Goal: Navigation & Orientation: Find specific page/section

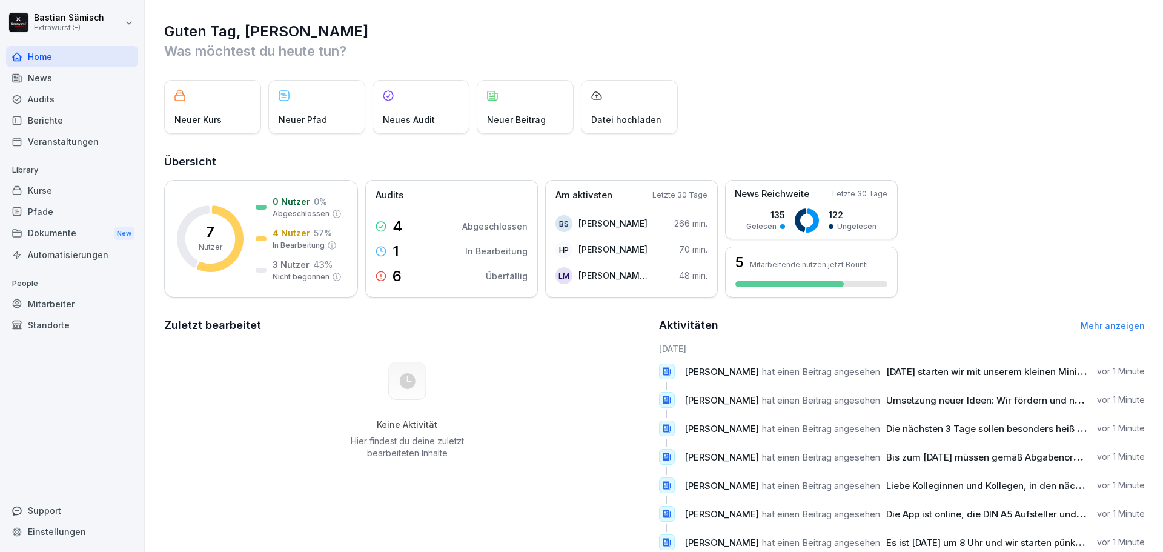
click at [45, 194] on div "Kurse" at bounding box center [72, 190] width 132 height 21
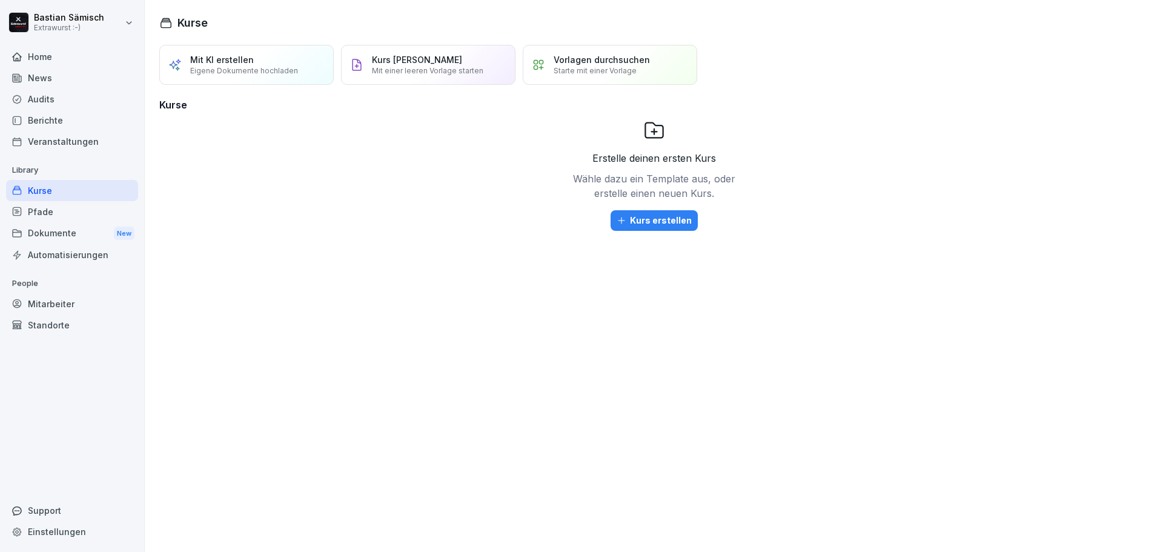
click at [61, 122] on div "Berichte" at bounding box center [72, 120] width 132 height 21
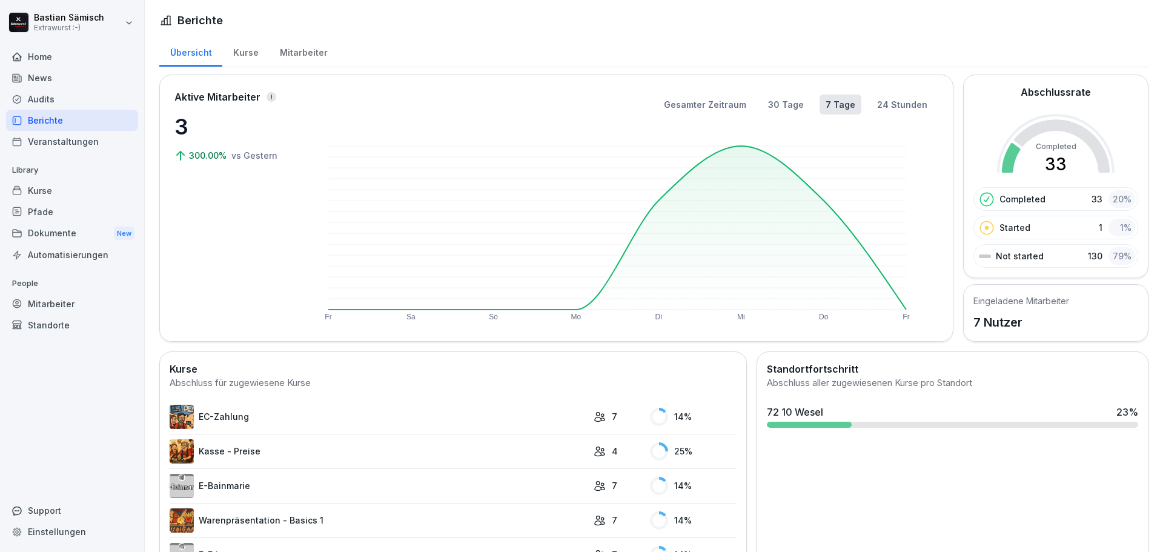
click at [65, 93] on div "Audits" at bounding box center [72, 98] width 132 height 21
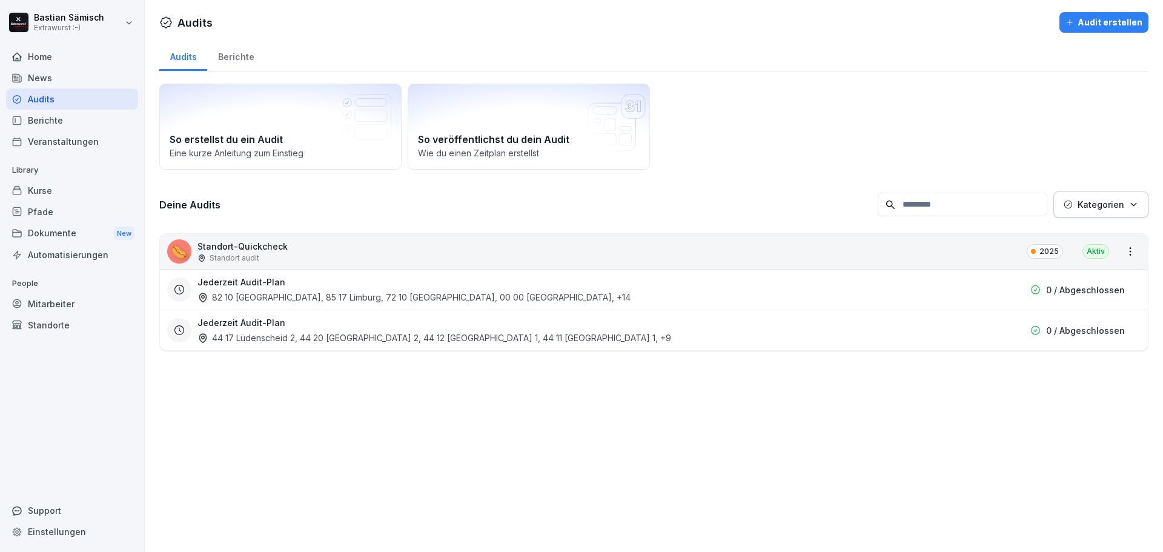
click at [63, 199] on div "Kurse" at bounding box center [72, 190] width 132 height 21
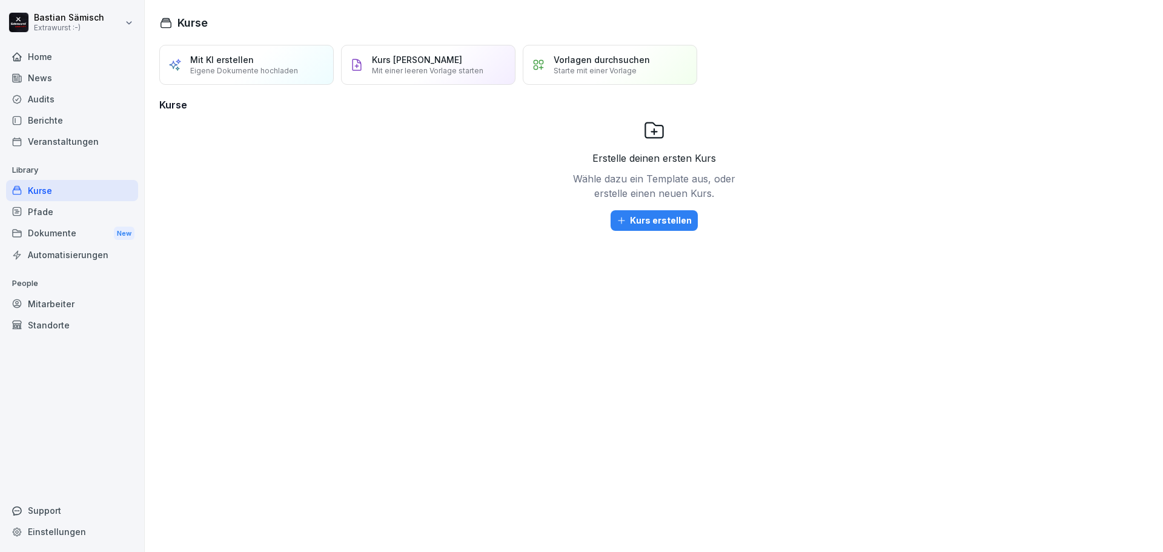
click at [59, 209] on div "Pfade" at bounding box center [72, 211] width 132 height 21
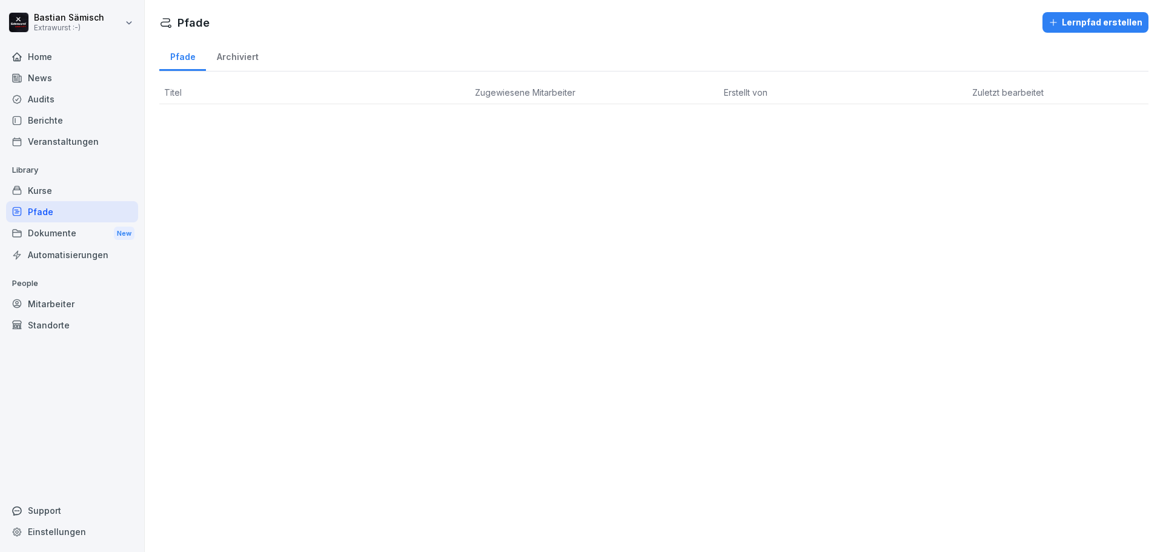
click at [63, 236] on div "Dokumente New" at bounding box center [72, 233] width 132 height 22
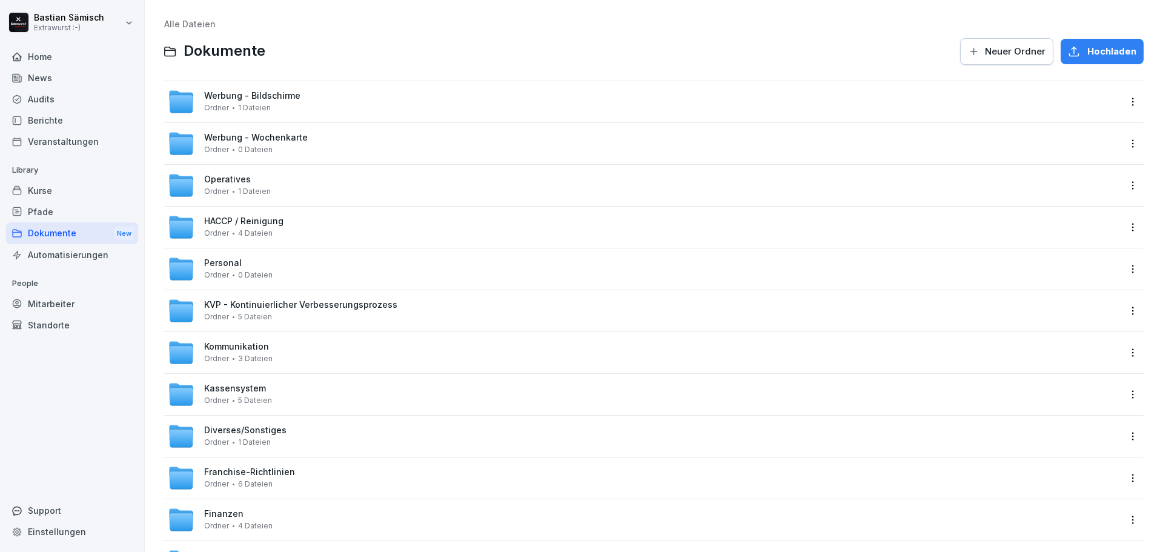
click at [242, 385] on span "Kassensystem" at bounding box center [235, 388] width 62 height 10
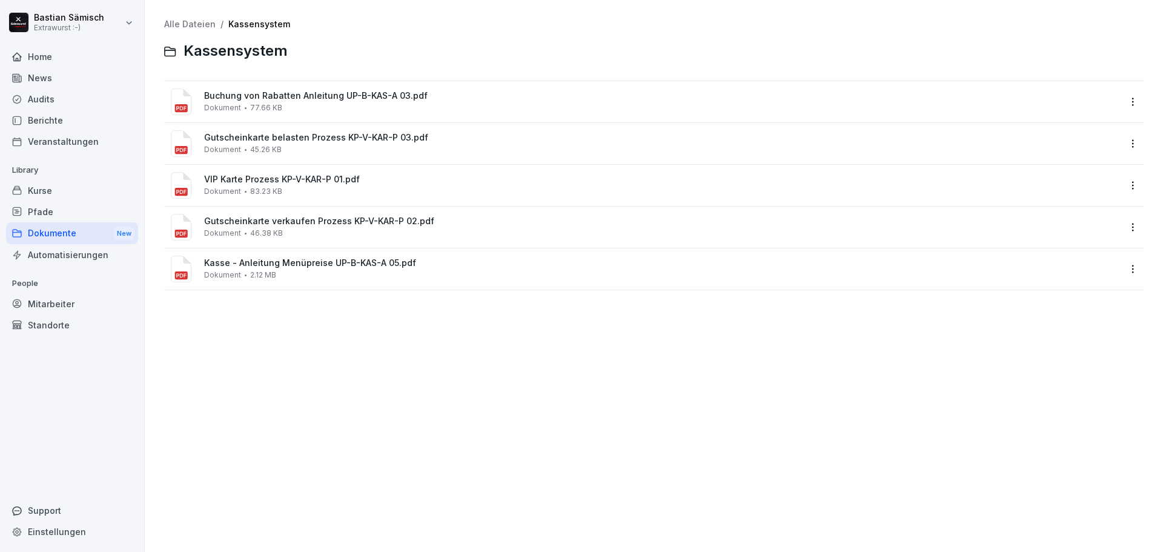
click at [62, 311] on div "Mitarbeiter" at bounding box center [72, 303] width 132 height 21
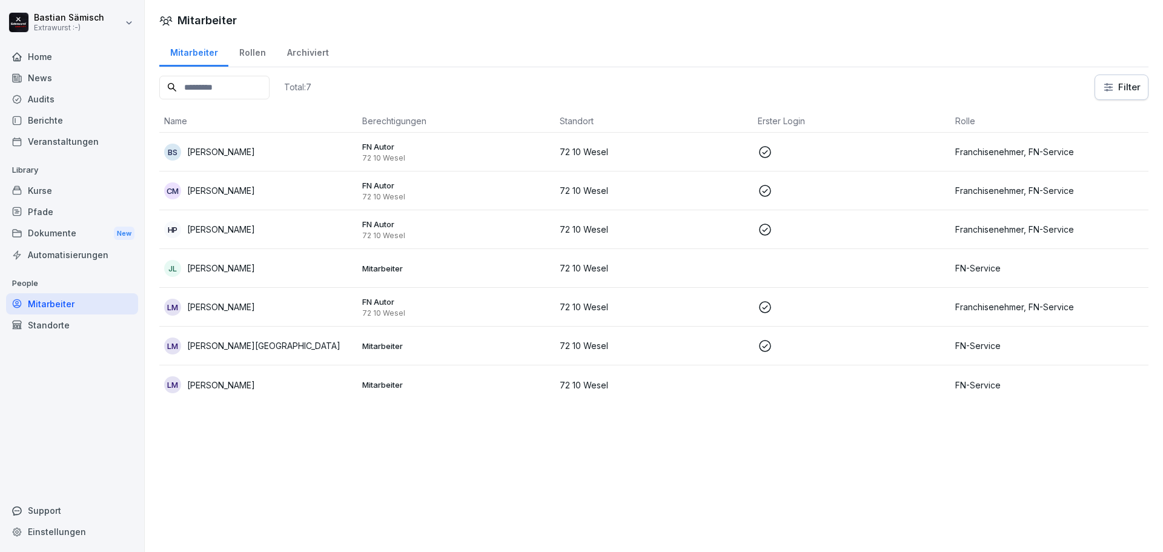
click at [294, 147] on div "BS [PERSON_NAME]" at bounding box center [258, 152] width 188 height 17
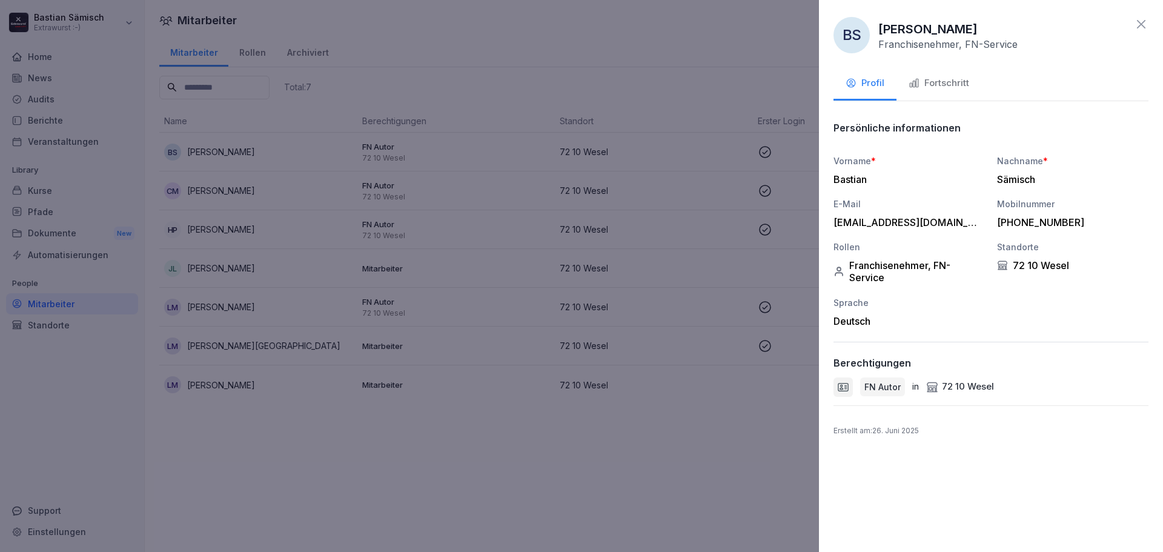
click at [964, 71] on button "Fortschritt" at bounding box center [938, 84] width 85 height 33
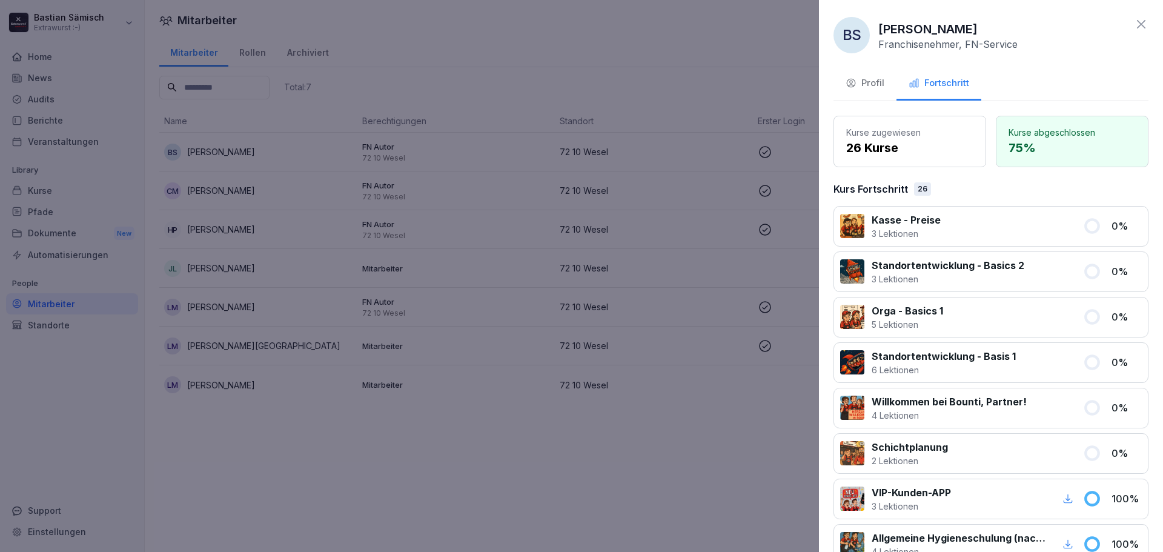
click at [352, 489] on div at bounding box center [581, 276] width 1163 height 552
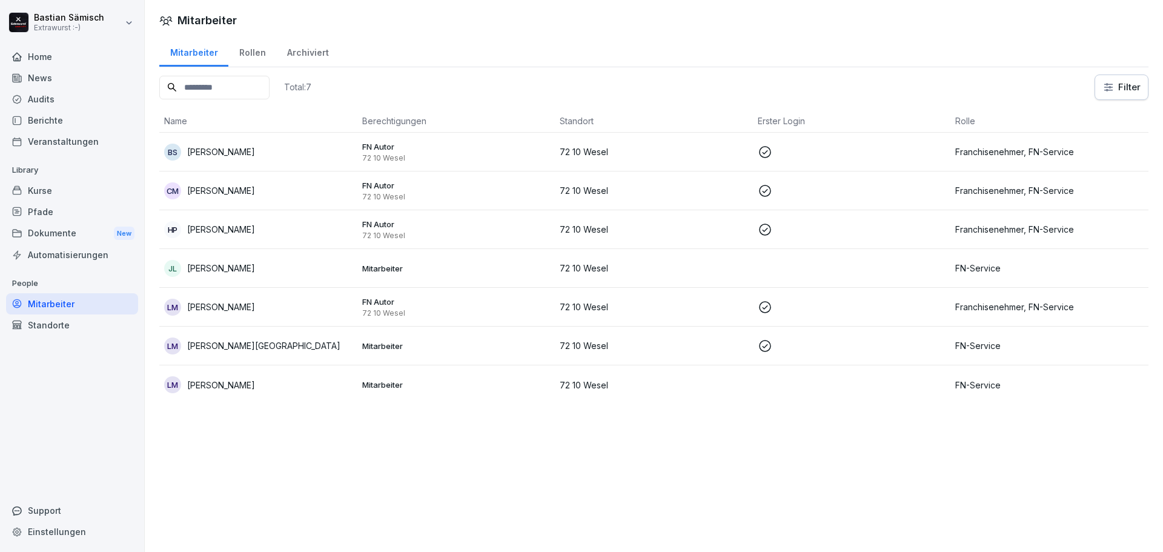
click at [65, 210] on div "Pfade" at bounding box center [72, 211] width 132 height 21
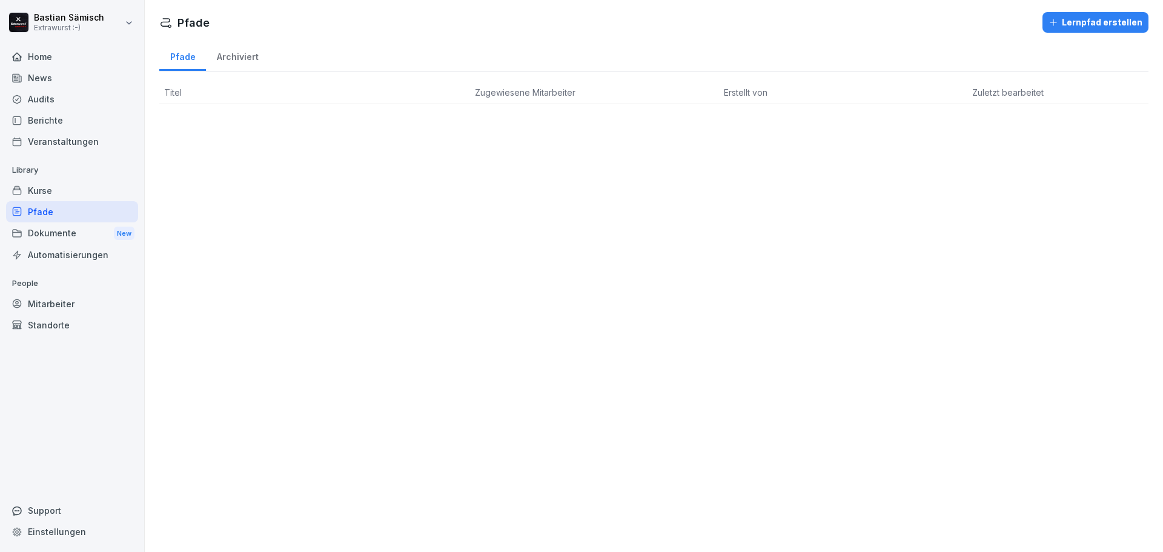
click at [65, 195] on div "Kurse" at bounding box center [72, 190] width 132 height 21
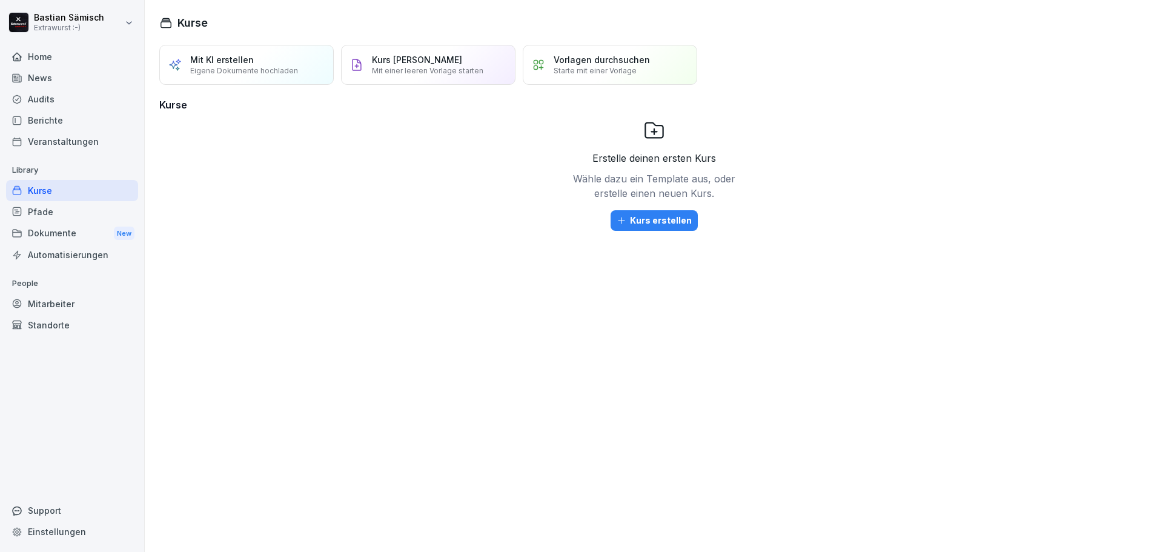
click at [78, 139] on div "Veranstaltungen" at bounding box center [72, 141] width 132 height 21
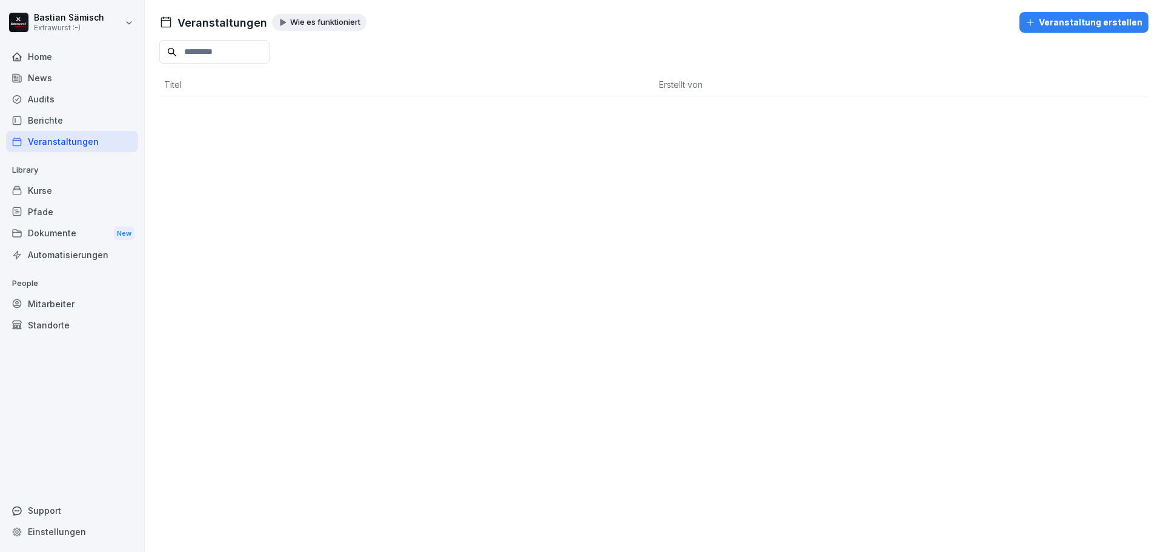
click at [56, 64] on div "Home" at bounding box center [72, 56] width 132 height 21
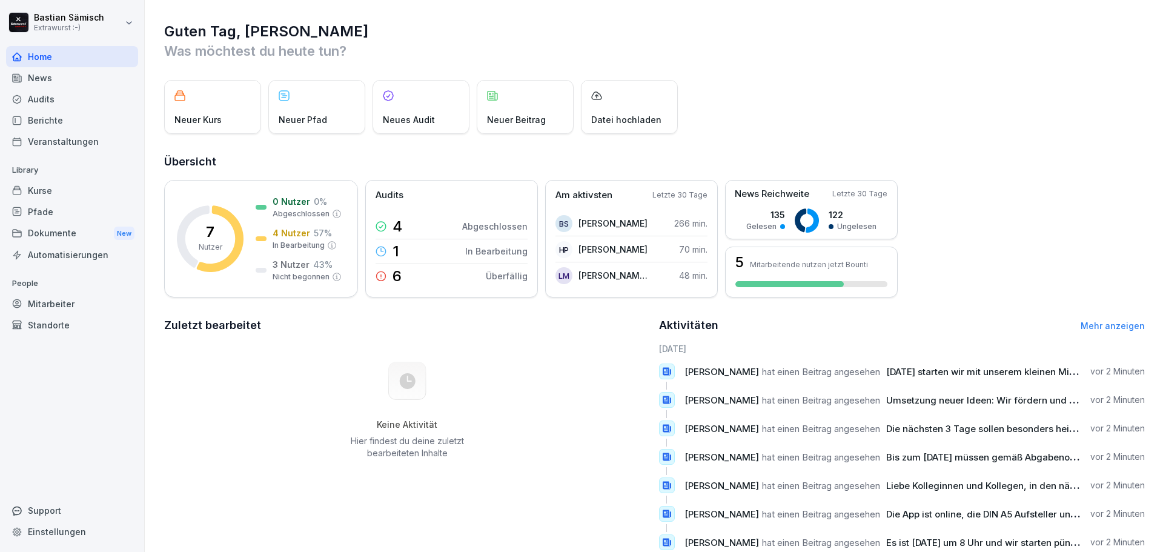
click at [80, 81] on div "News" at bounding box center [72, 77] width 132 height 21
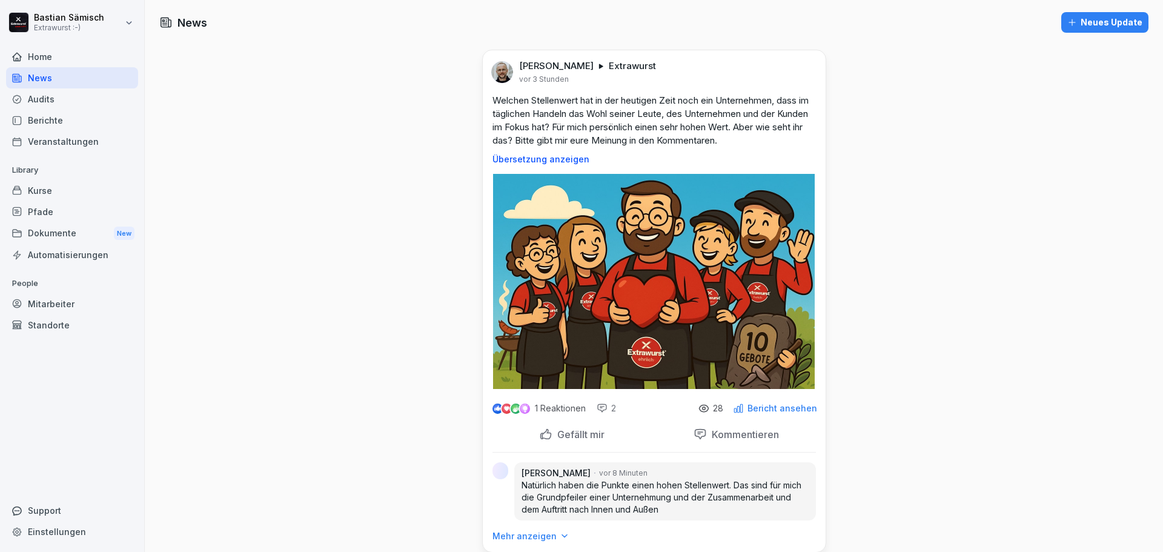
click at [61, 109] on div "Audits" at bounding box center [72, 98] width 132 height 21
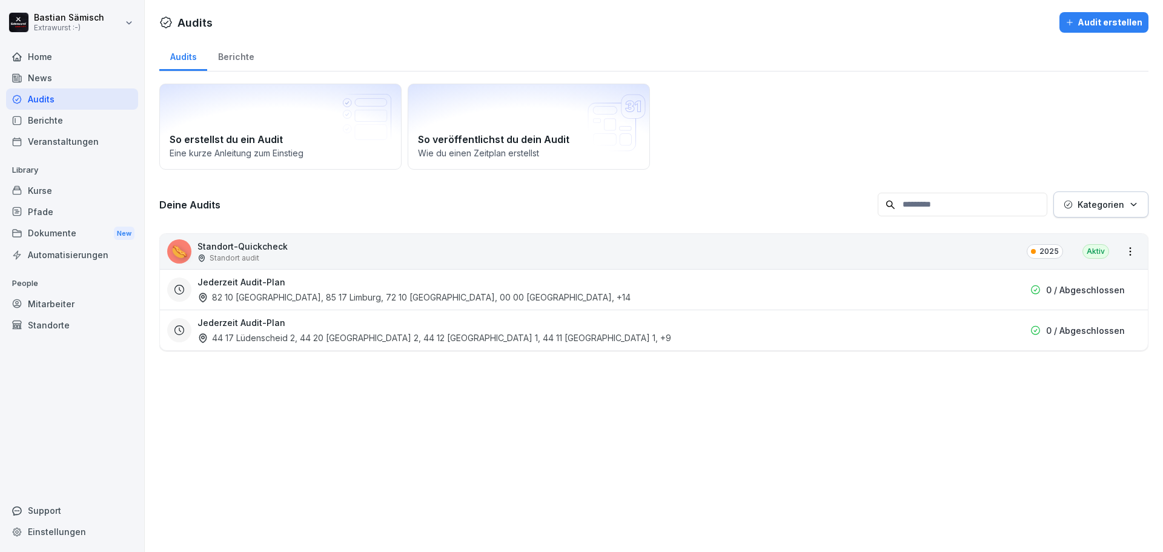
click at [58, 122] on div "Berichte" at bounding box center [72, 120] width 132 height 21
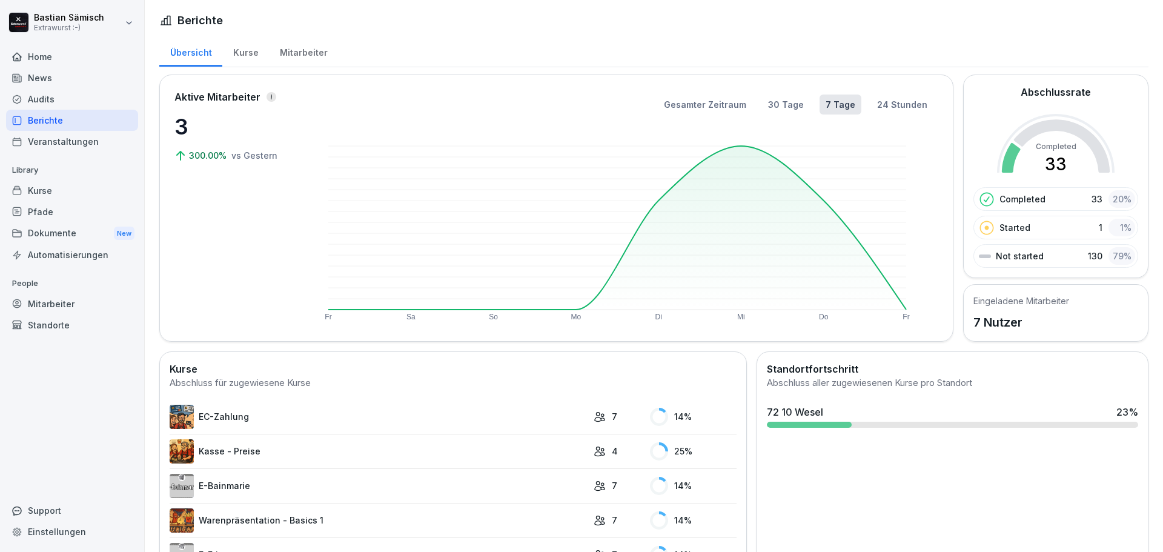
click at [249, 59] on div "Kurse" at bounding box center [245, 51] width 47 height 31
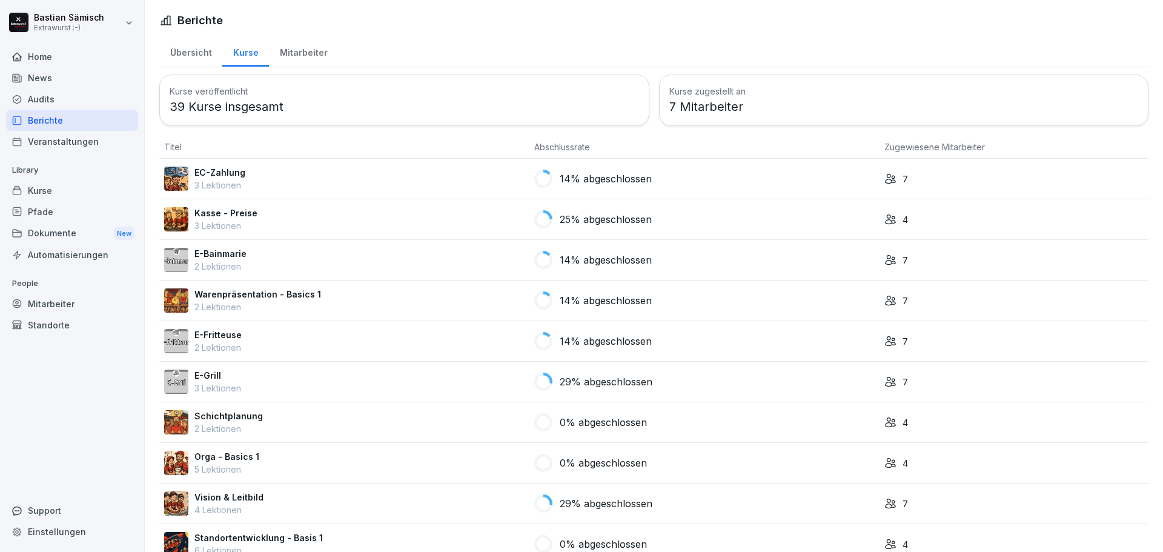
click at [291, 221] on div "Kasse - Preise 3 Lektionen" at bounding box center [344, 219] width 360 height 25
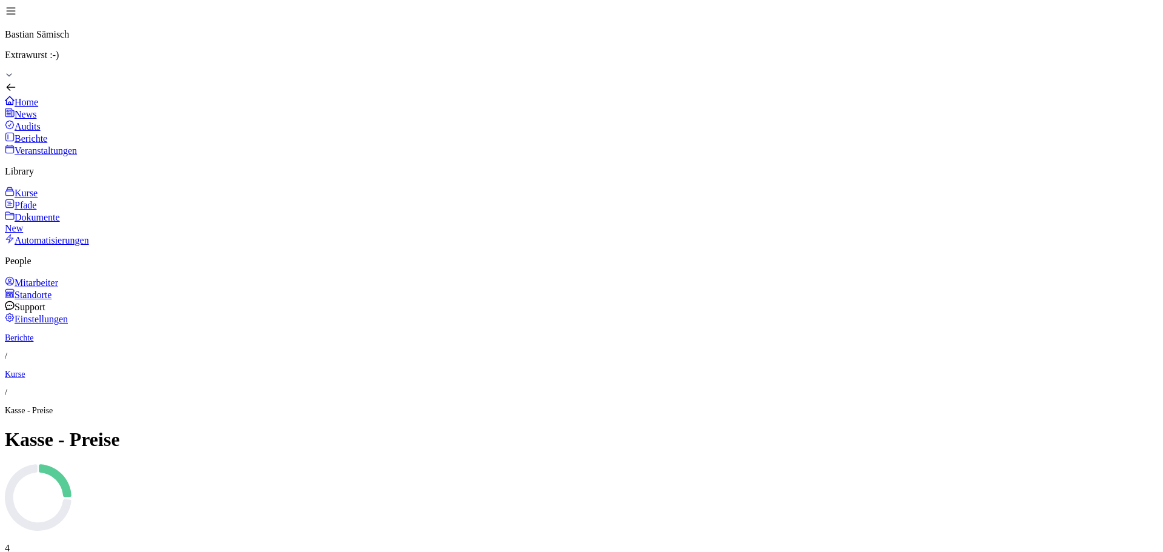
click at [40, 191] on div "Kurse" at bounding box center [581, 193] width 1153 height 12
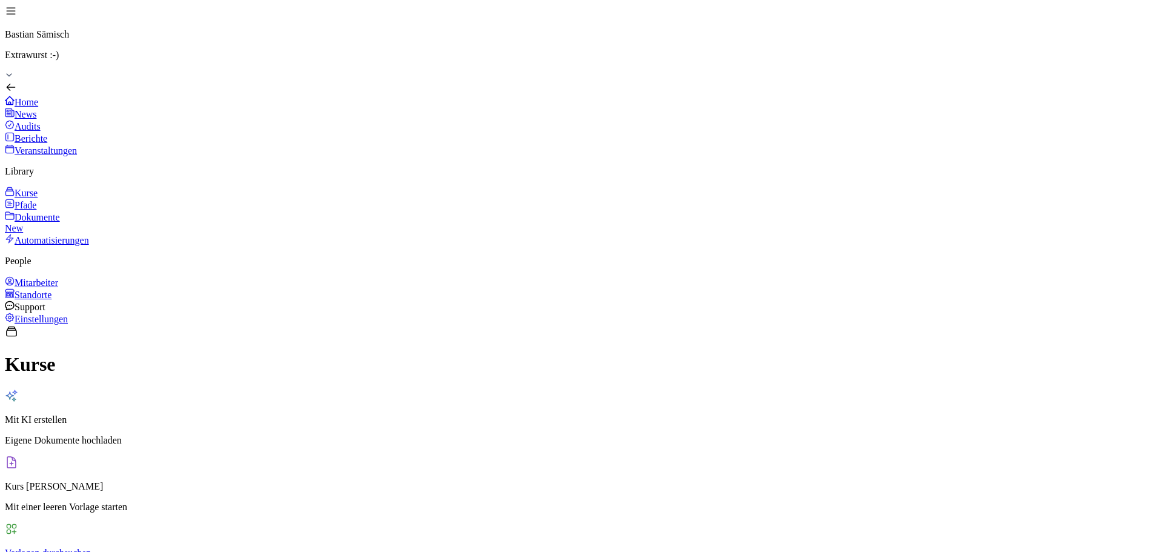
click at [76, 222] on div "Dokumente New" at bounding box center [581, 222] width 1153 height 23
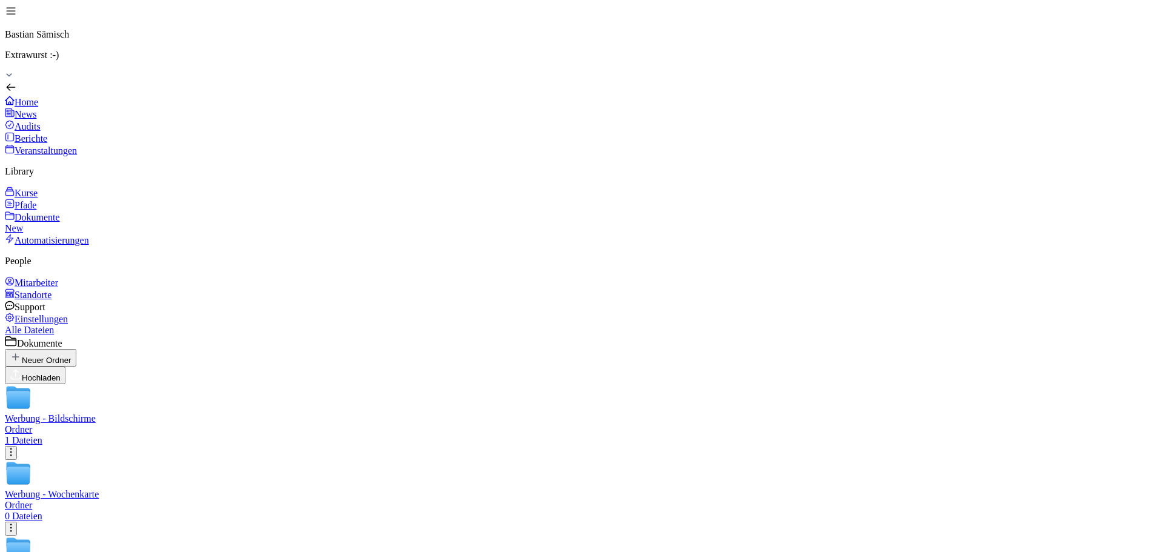
click at [75, 210] on div "Pfade" at bounding box center [581, 205] width 1153 height 12
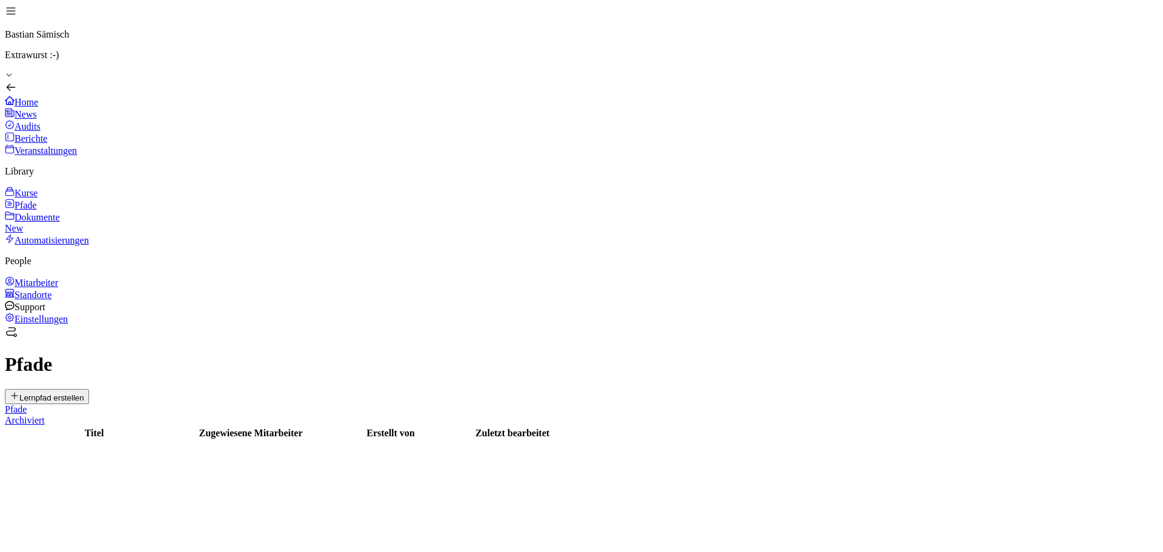
click at [73, 246] on div "Automatisierungen" at bounding box center [581, 240] width 1153 height 12
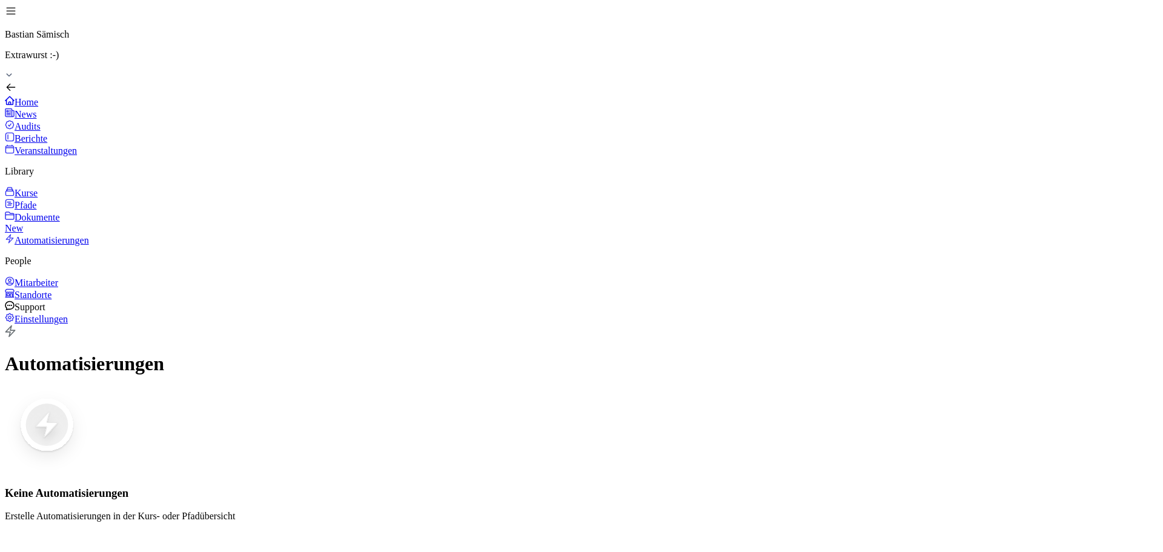
click at [62, 203] on div "Pfade" at bounding box center [581, 205] width 1153 height 12
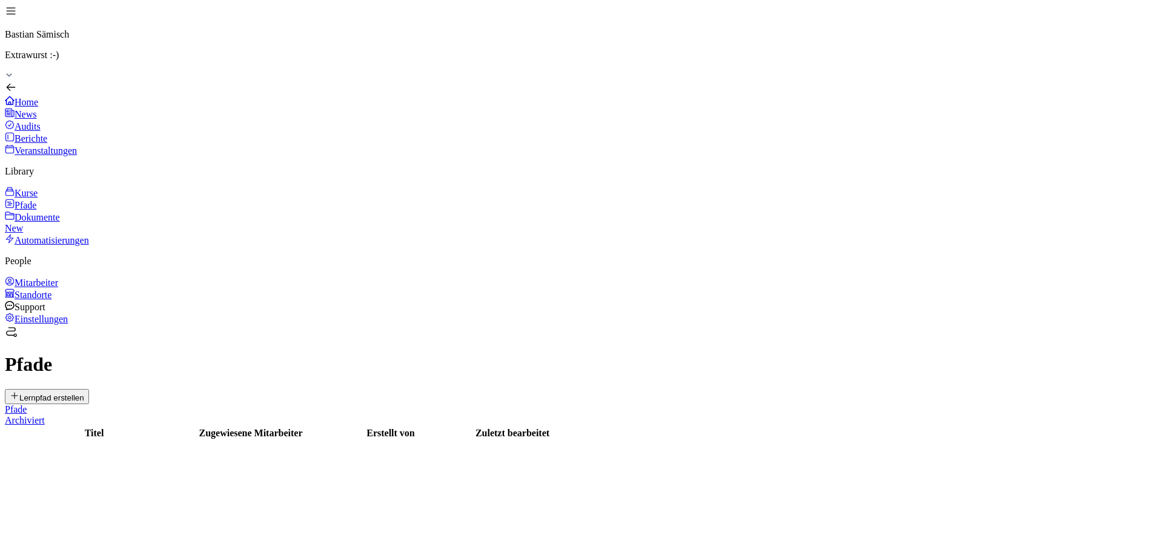
click at [239, 415] on div "Archiviert" at bounding box center [581, 420] width 1153 height 11
click at [198, 404] on div "Pfade" at bounding box center [581, 409] width 1153 height 11
click at [50, 195] on div "Kurse" at bounding box center [581, 193] width 1153 height 12
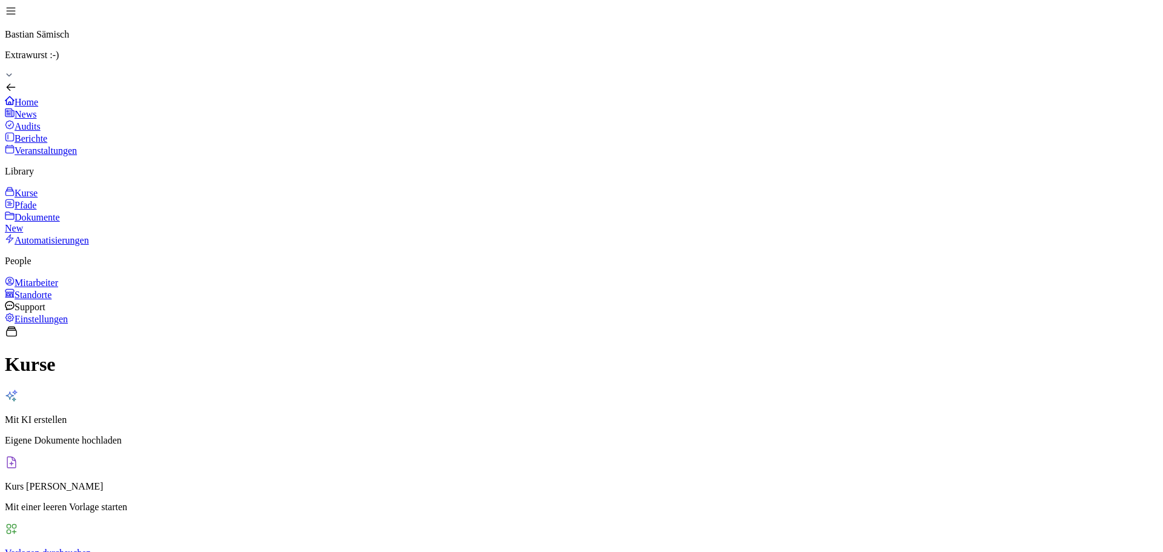
click at [69, 325] on div "Einstellungen" at bounding box center [581, 318] width 1153 height 12
select select "**"
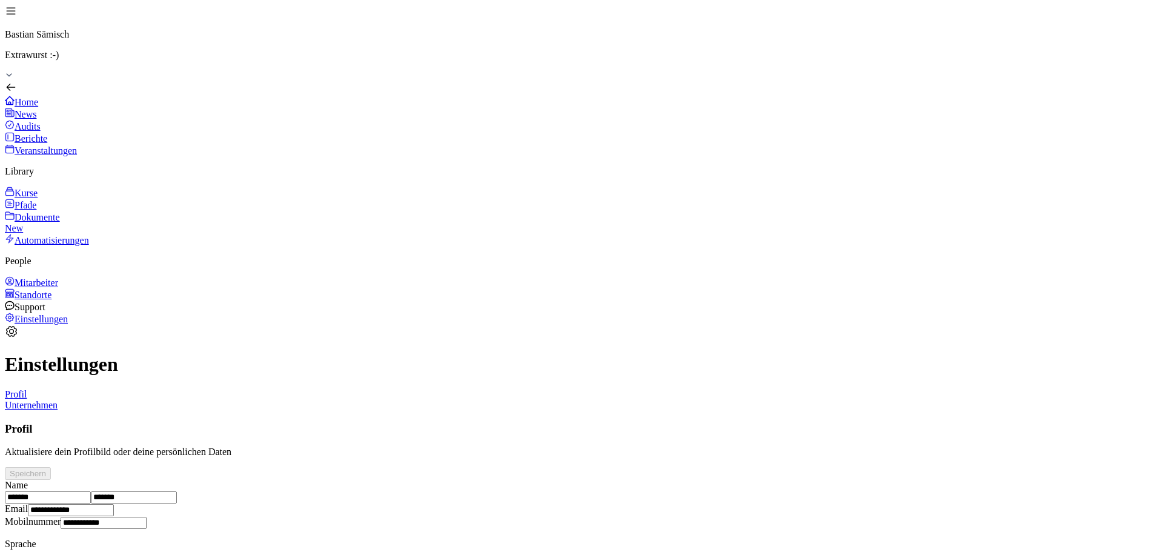
click at [91, 491] on input "*******" at bounding box center [48, 497] width 86 height 12
click at [230, 400] on div "Unternehmen" at bounding box center [581, 405] width 1153 height 11
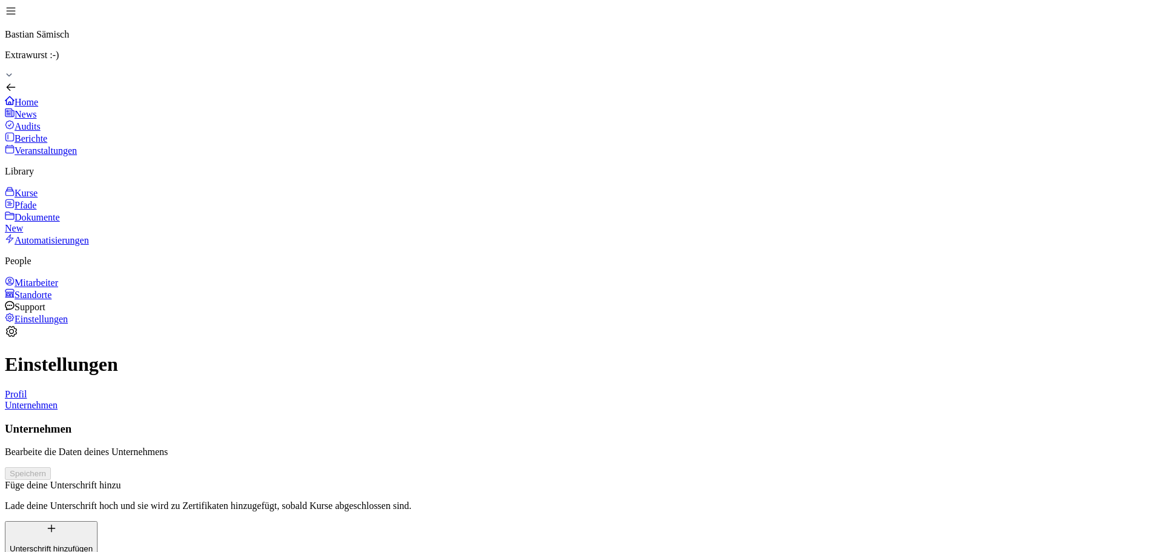
click at [48, 96] on div "Home" at bounding box center [581, 102] width 1153 height 12
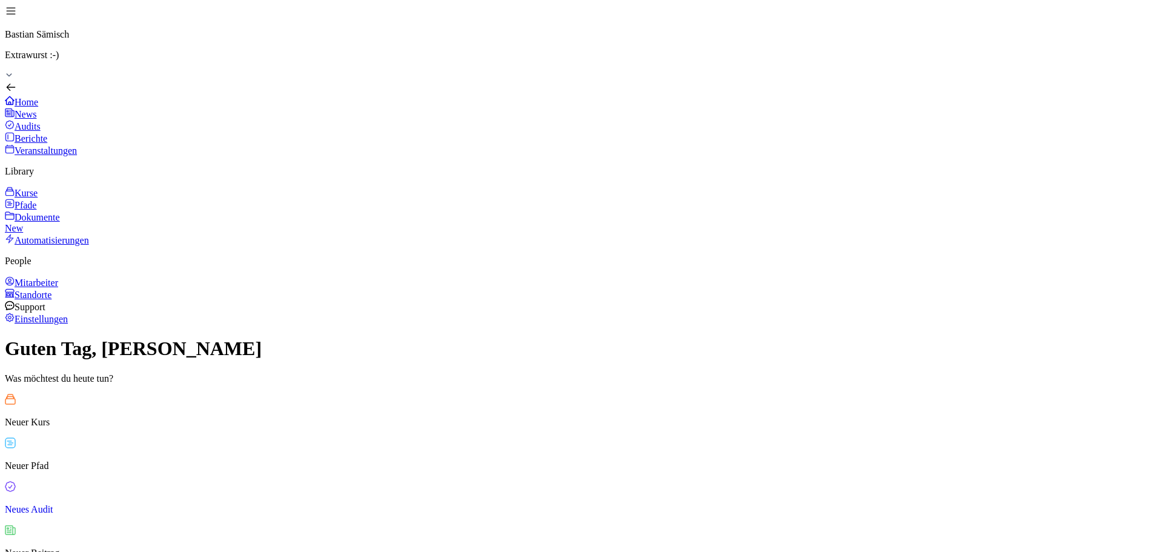
scroll to position [67, 0]
click at [90, 120] on div "Audits" at bounding box center [581, 126] width 1153 height 12
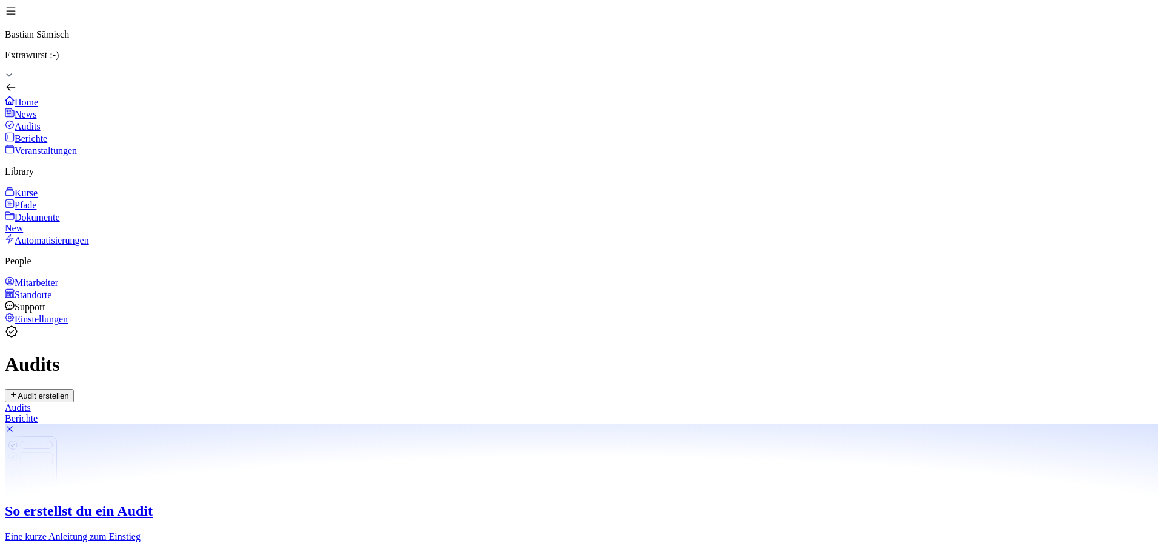
click at [256, 413] on div "Berichte" at bounding box center [581, 418] width 1153 height 11
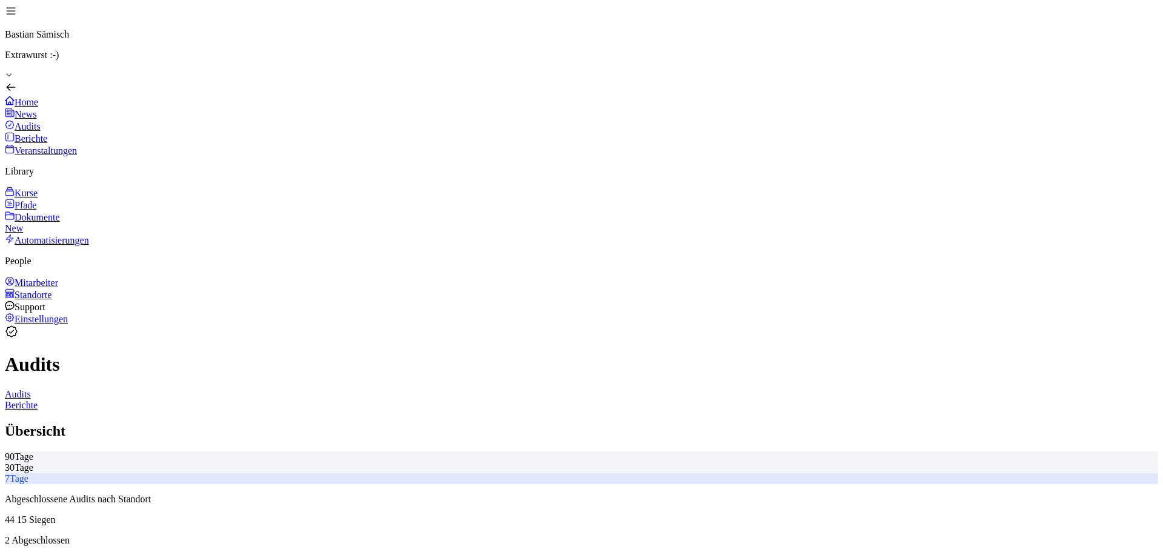
click at [58, 132] on div "Berichte" at bounding box center [581, 138] width 1153 height 12
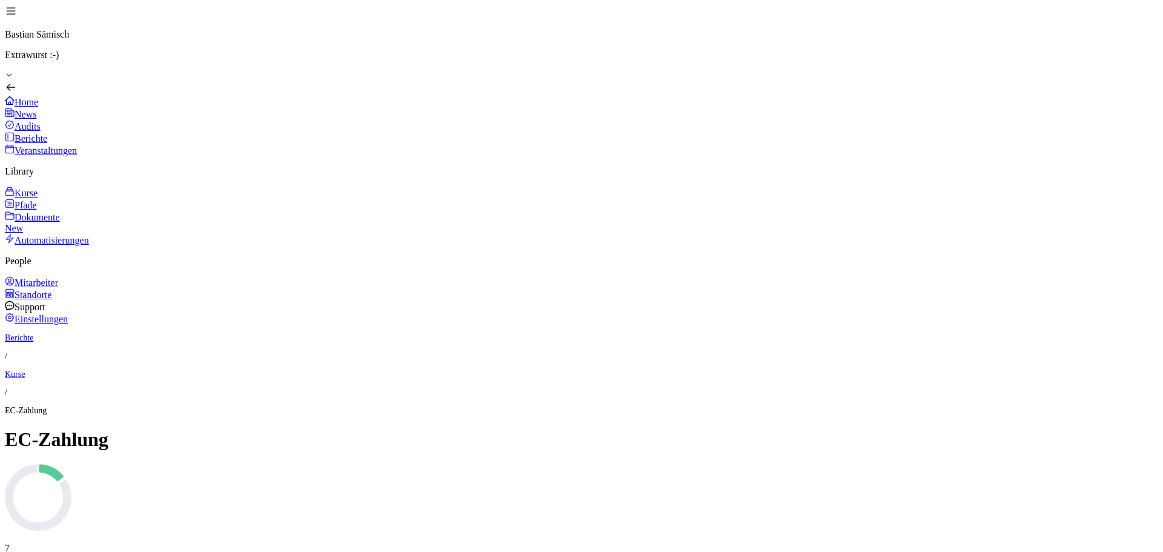
drag, startPoint x: 219, startPoint y: 194, endPoint x: 208, endPoint y: 189, distance: 11.6
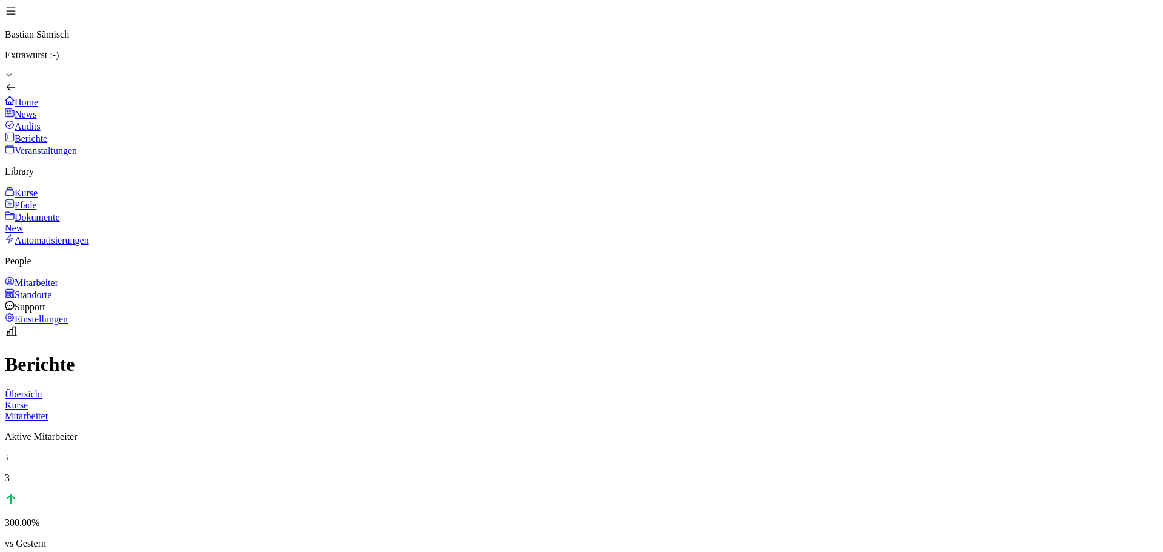
click at [69, 196] on div "Kurse" at bounding box center [581, 193] width 1153 height 12
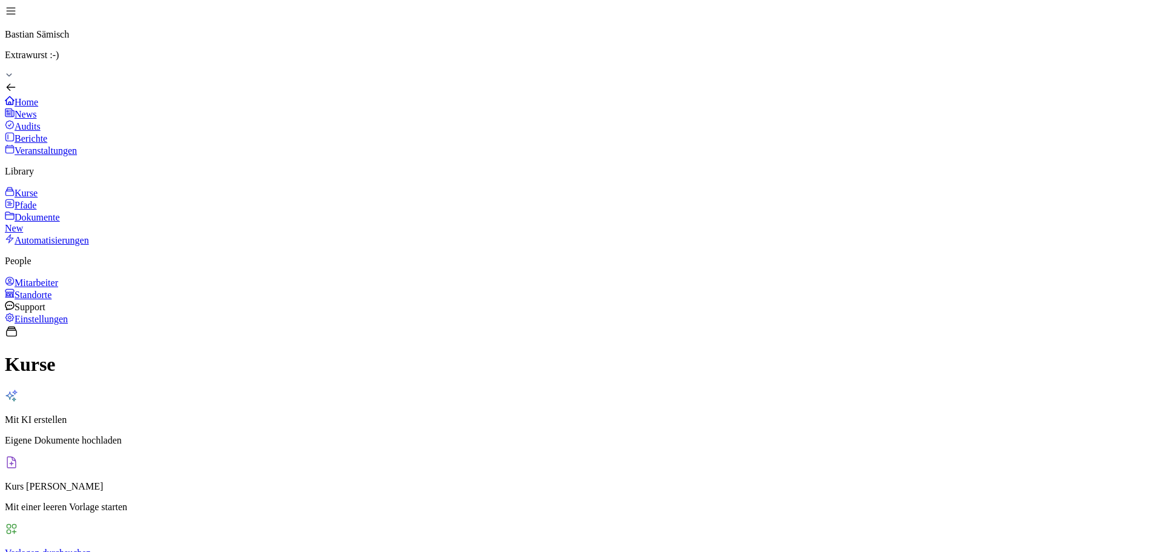
click at [60, 203] on div "Pfade" at bounding box center [581, 205] width 1153 height 12
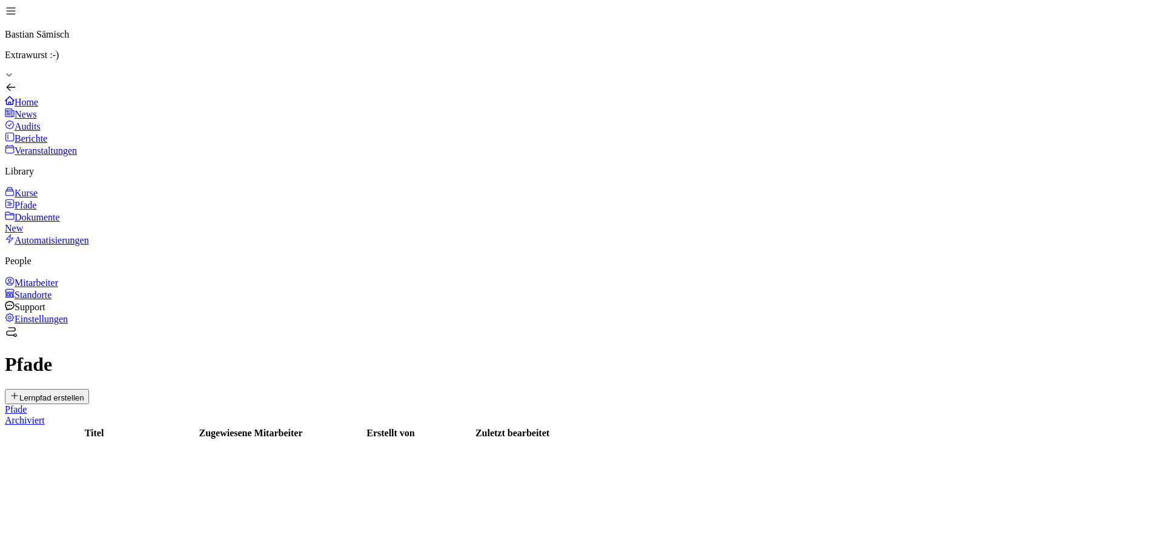
click at [62, 228] on div "Dokumente New" at bounding box center [581, 222] width 1153 height 23
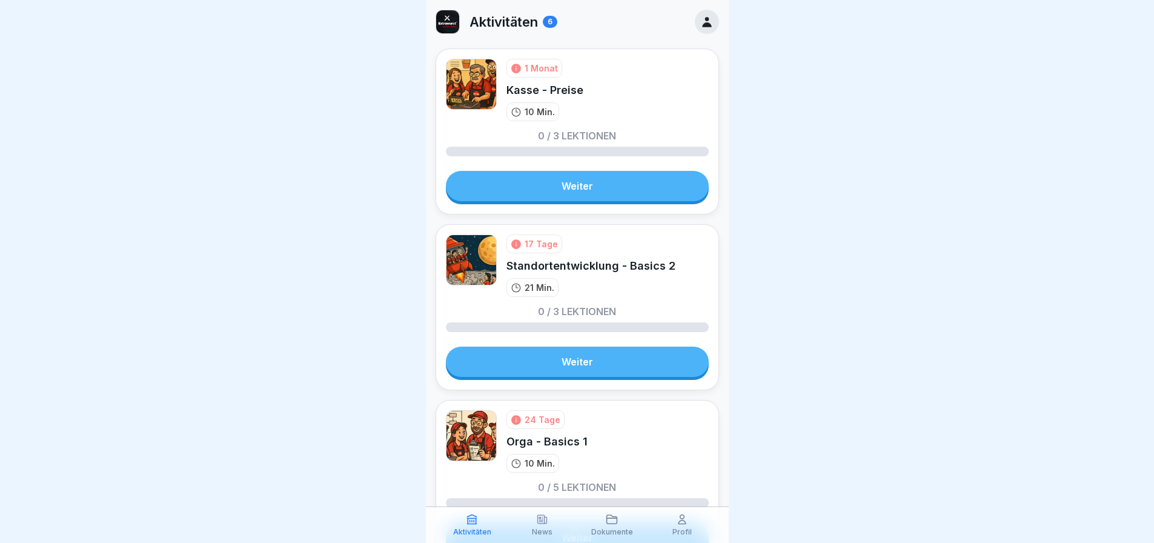
scroll to position [9, 0]
click at [557, 539] on div "Aktivitäten News Dokumente Profil" at bounding box center [577, 524] width 303 height 36
click at [551, 536] on p "News" at bounding box center [542, 531] width 21 height 8
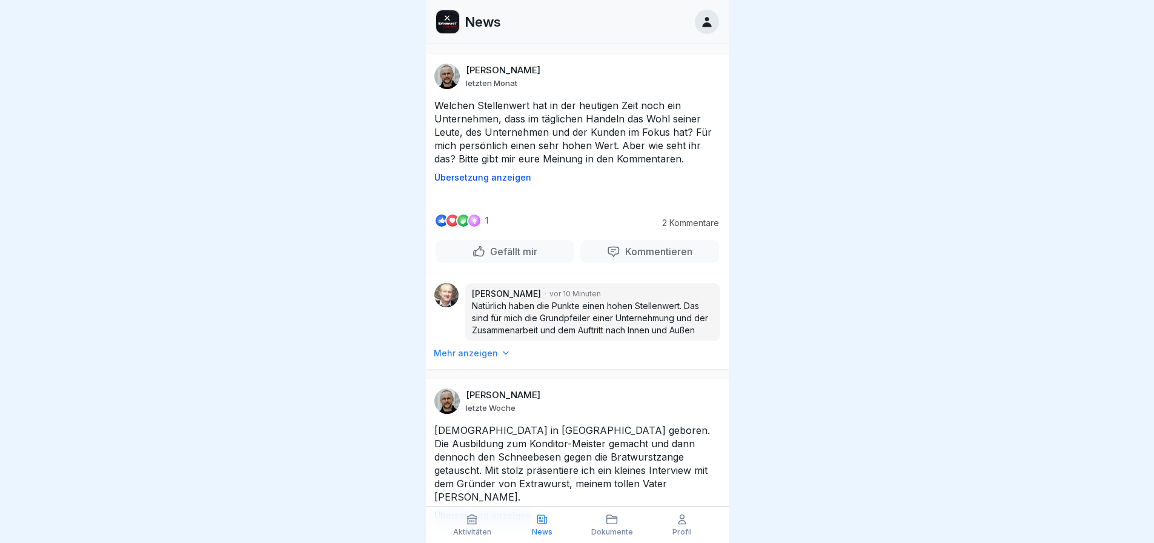
click at [550, 535] on p "News" at bounding box center [542, 531] width 21 height 8
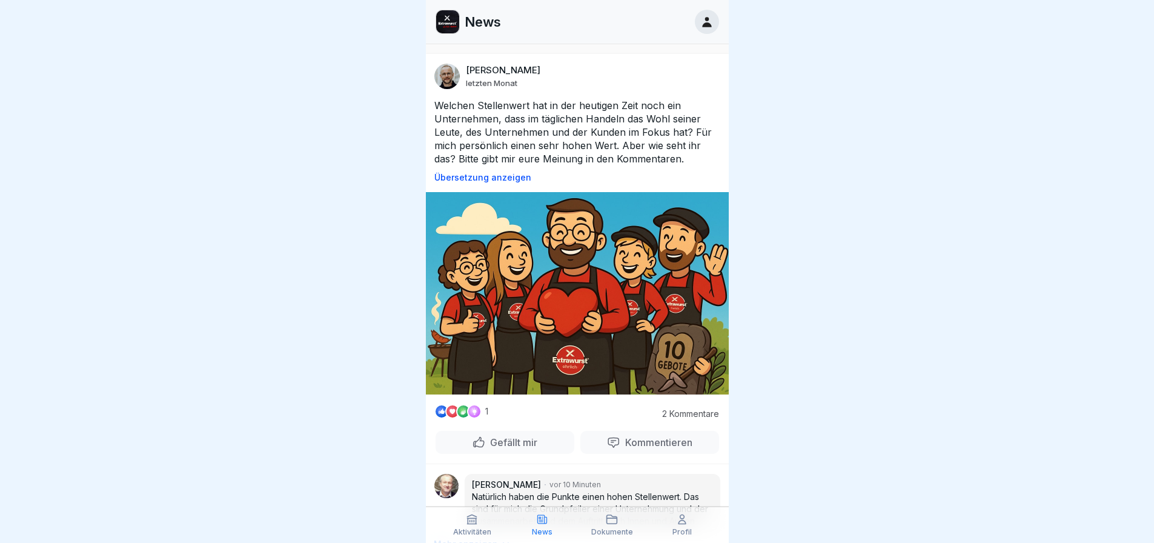
click at [607, 531] on p "Dokumente" at bounding box center [612, 531] width 42 height 8
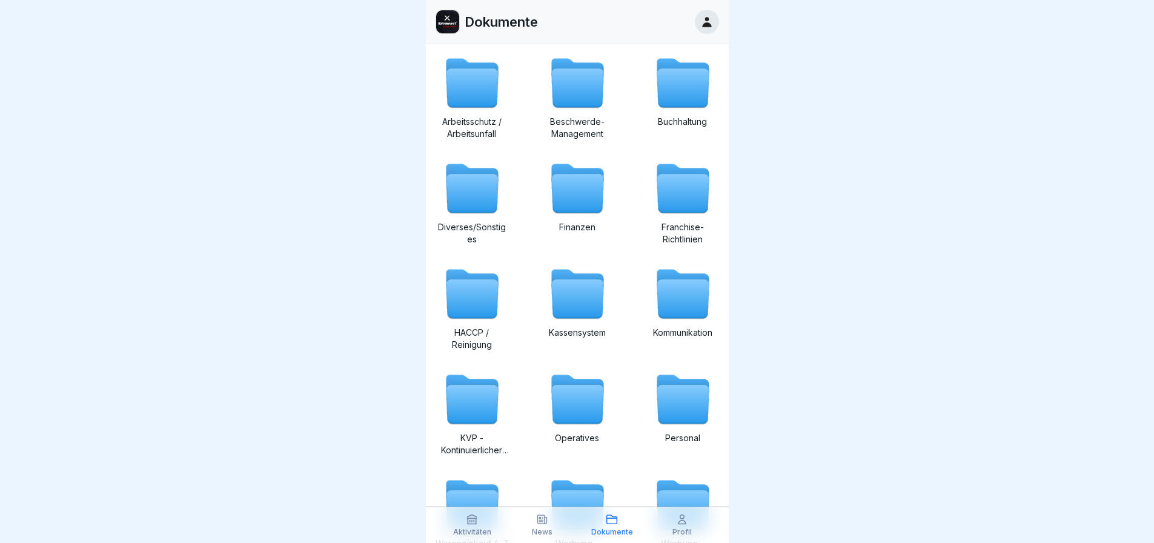
click at [680, 528] on p "Profil" at bounding box center [681, 531] width 19 height 8
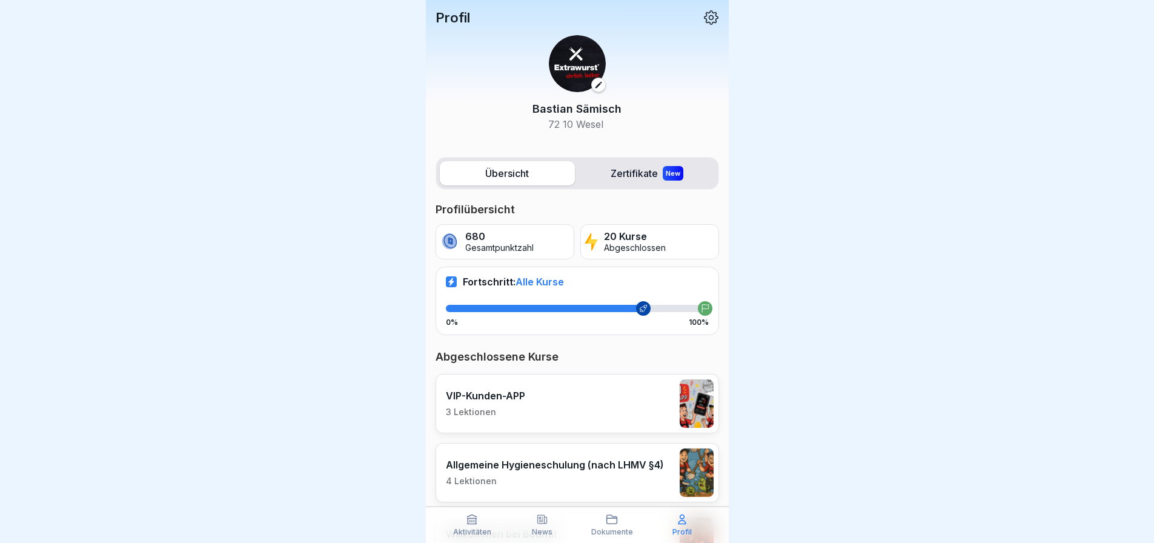
click at [469, 531] on p "Aktivitäten" at bounding box center [472, 531] width 38 height 8
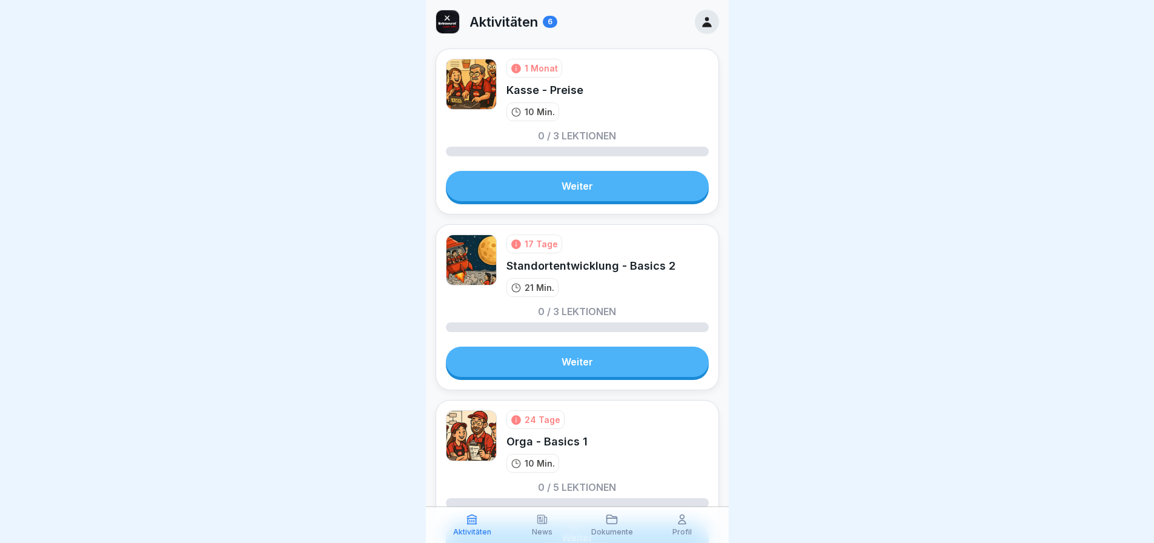
click at [562, 179] on link "Weiter" at bounding box center [577, 186] width 263 height 30
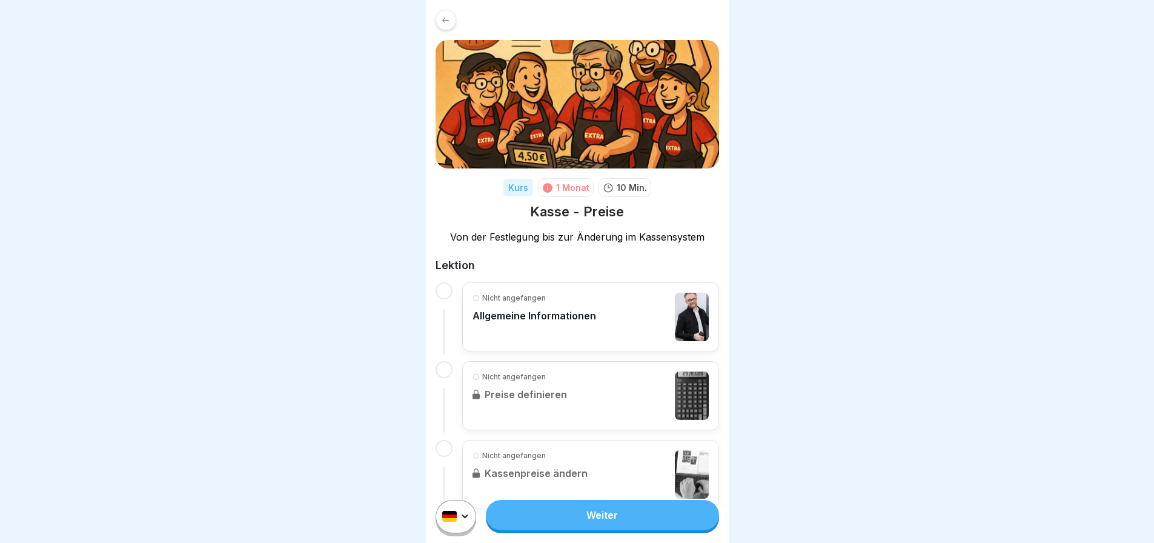
click at [441, 16] on icon at bounding box center [445, 20] width 9 height 9
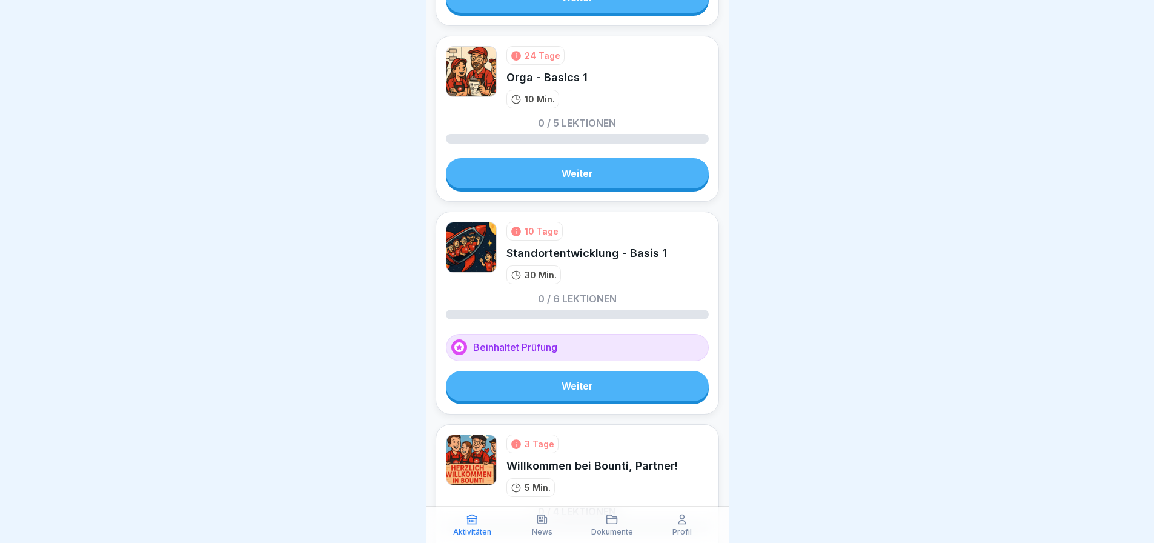
scroll to position [660, 0]
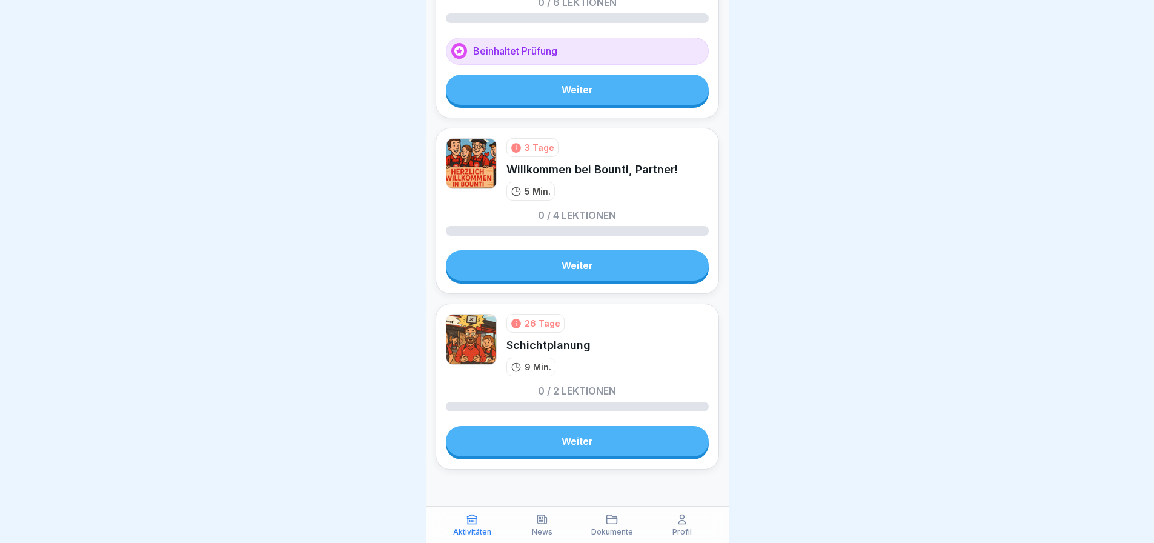
click at [554, 434] on link "Weiter" at bounding box center [577, 441] width 263 height 30
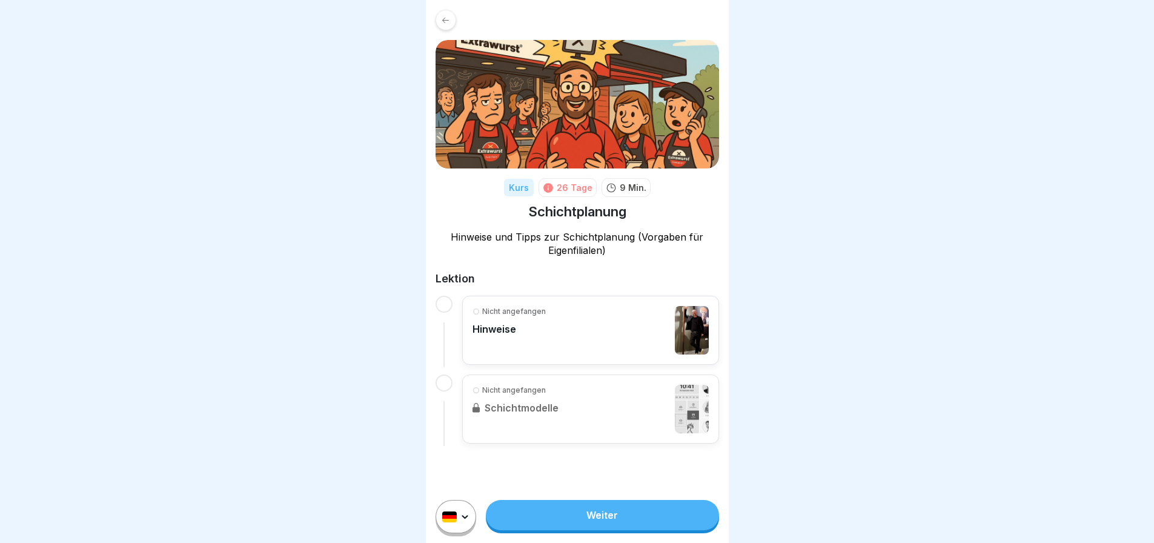
click at [445, 19] on icon at bounding box center [445, 20] width 9 height 9
